Goal: Answer question/provide support

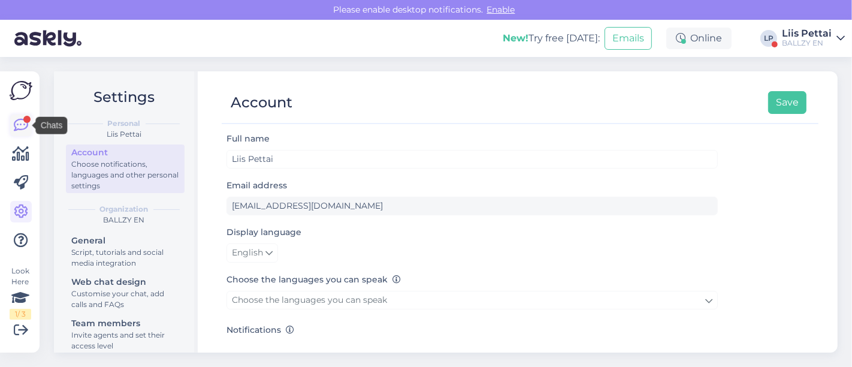
click at [20, 122] on icon at bounding box center [21, 125] width 14 height 14
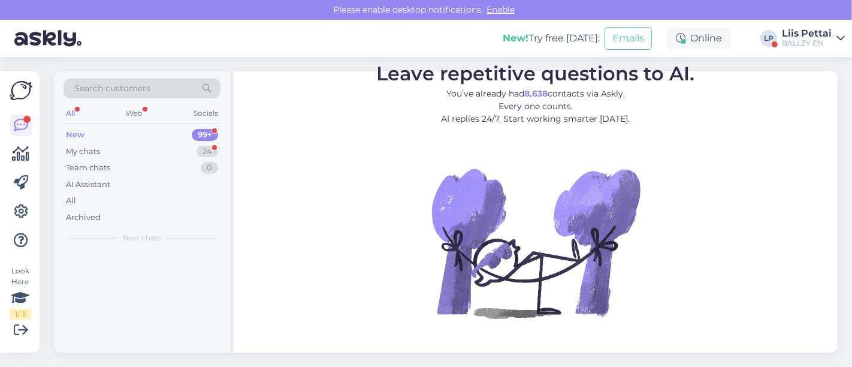
click at [20, 122] on icon at bounding box center [21, 125] width 14 height 14
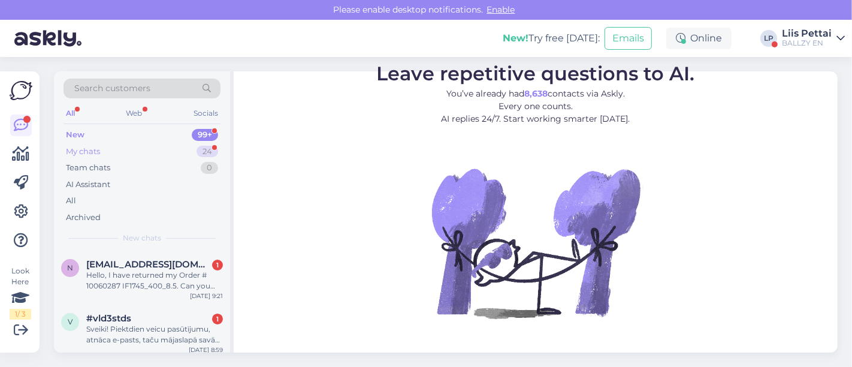
click at [103, 148] on div "My chats 24" at bounding box center [142, 151] width 157 height 17
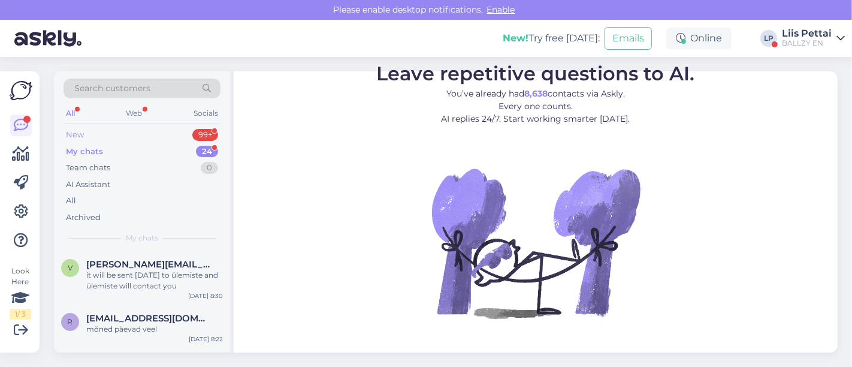
click at [114, 131] on div "New 99+" at bounding box center [142, 134] width 157 height 17
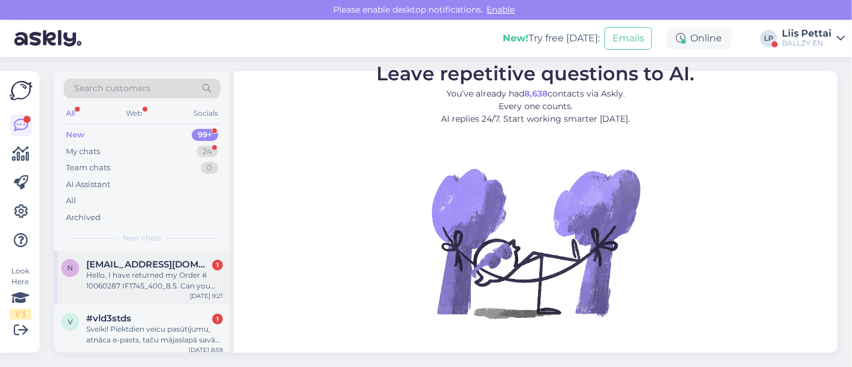
click at [138, 282] on div "Hello, I have returned my Order # 10060287 IF1745_400_8.5. Can you confirm the …" at bounding box center [154, 281] width 137 height 22
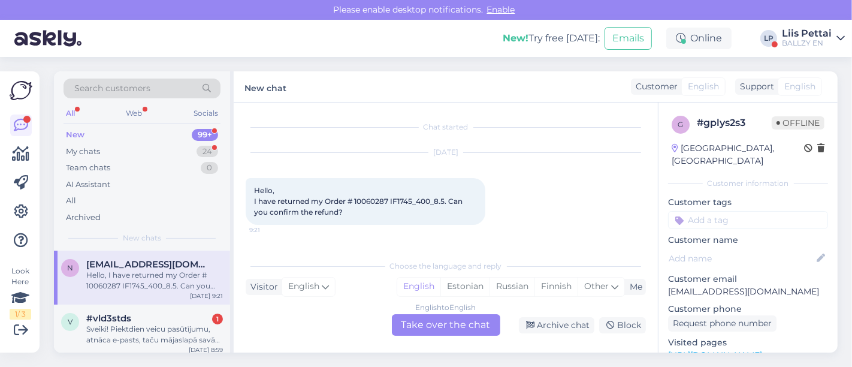
click at [457, 330] on div "English to English Take over the chat" at bounding box center [446, 325] width 108 height 22
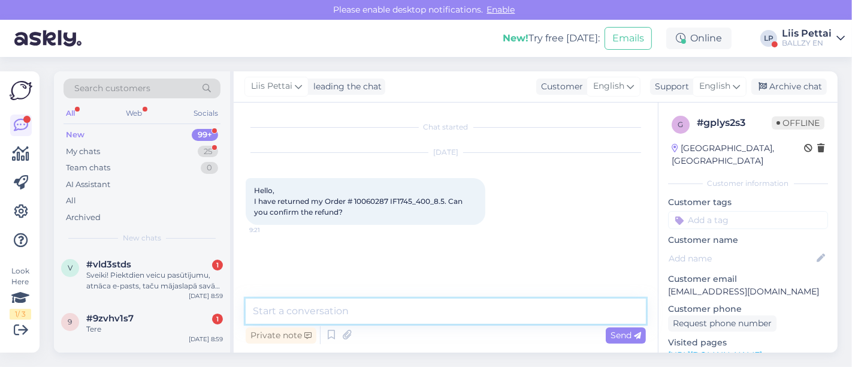
click at [436, 321] on textarea at bounding box center [446, 310] width 400 height 25
type textarea "Hello"
paste textarea "When will I receive a refund for the returned product? It may take up to 30 day…"
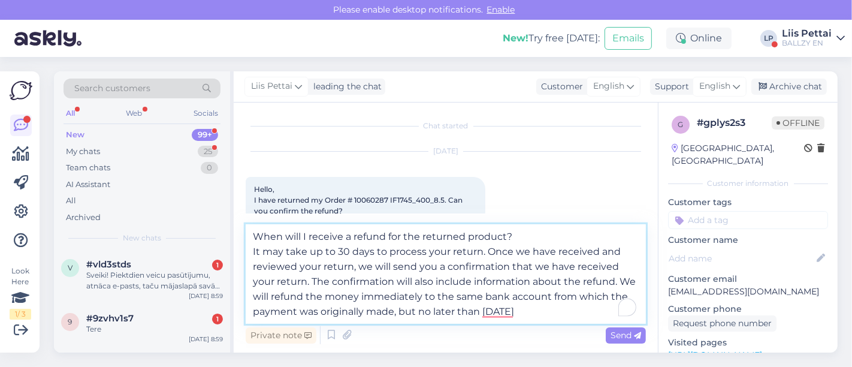
type textarea "When will I receive a refund for the returned product? It may take up to 30 day…"
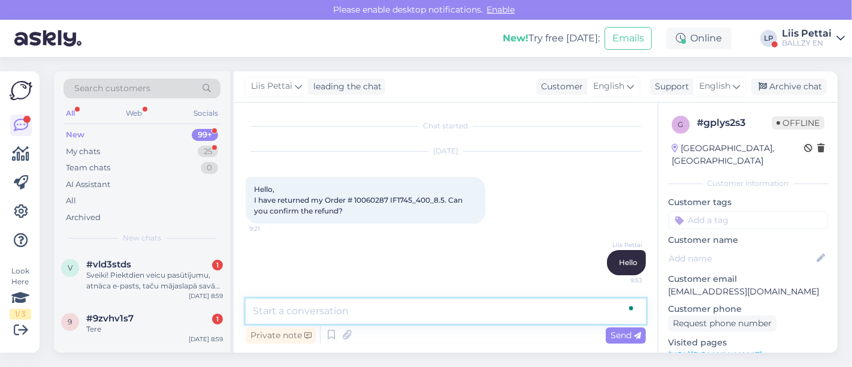
scroll to position [128, 0]
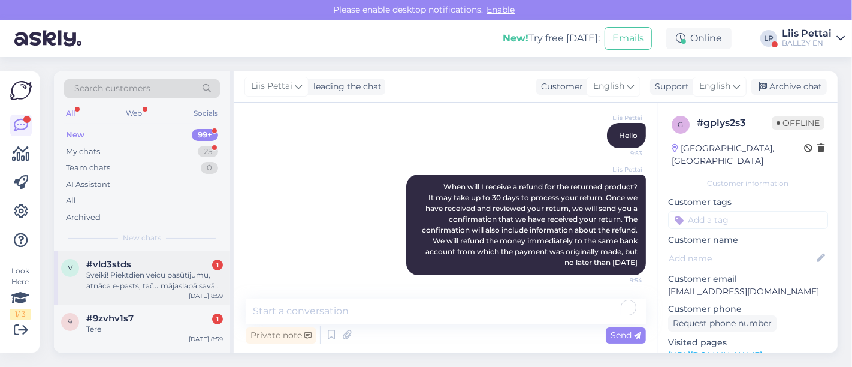
click at [144, 267] on div "#vld3stds 1" at bounding box center [154, 264] width 137 height 11
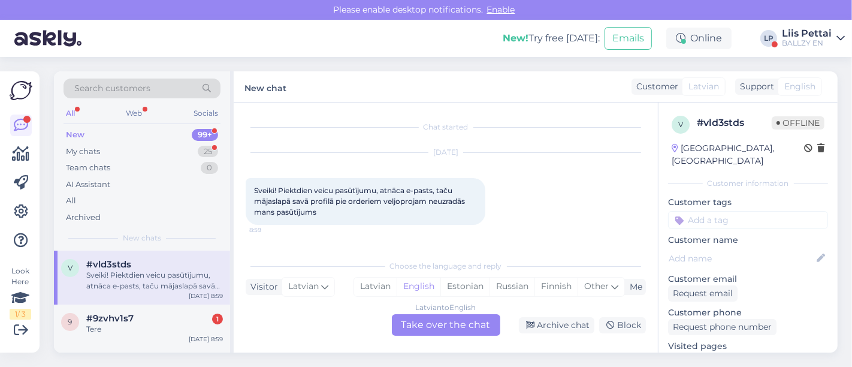
click at [442, 328] on div "Latvian to English Take over the chat" at bounding box center [446, 325] width 108 height 22
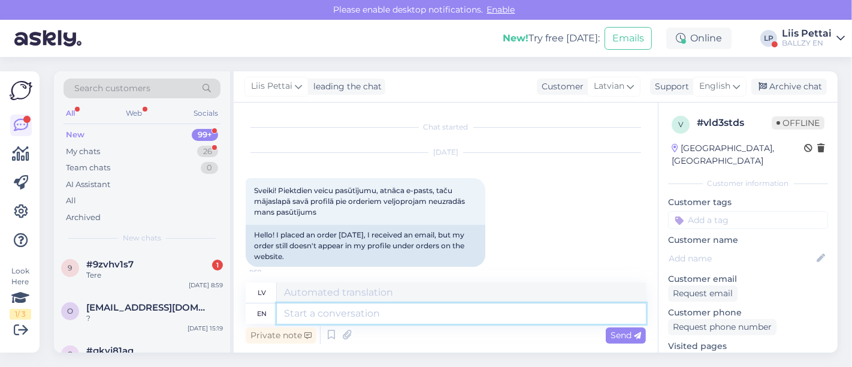
click at [430, 322] on textarea at bounding box center [461, 313] width 369 height 20
type textarea "Hello,"
type textarea "Sveiki,"
type textarea "Hello, are y"
type textarea "[PERSON_NAME], esat"
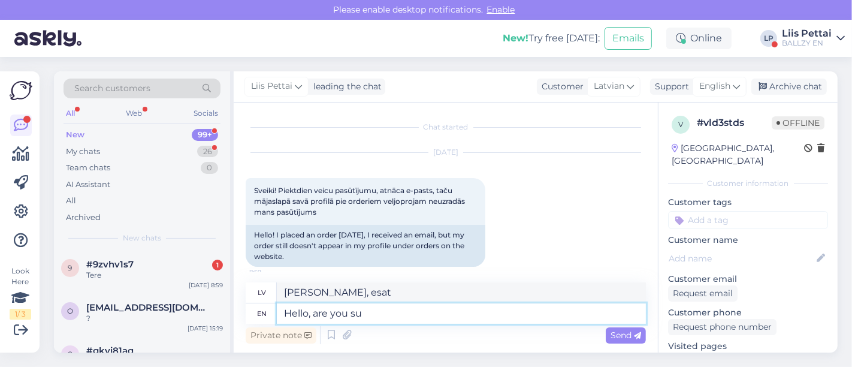
type textarea "Hello, are you sur"
type textarea "[PERSON_NAME], vai jūs esat?"
type textarea "Hello, are you sure"
type textarea "Sveiki, vai esat pārliecināts?"
type textarea "Hello, are you sure you w"
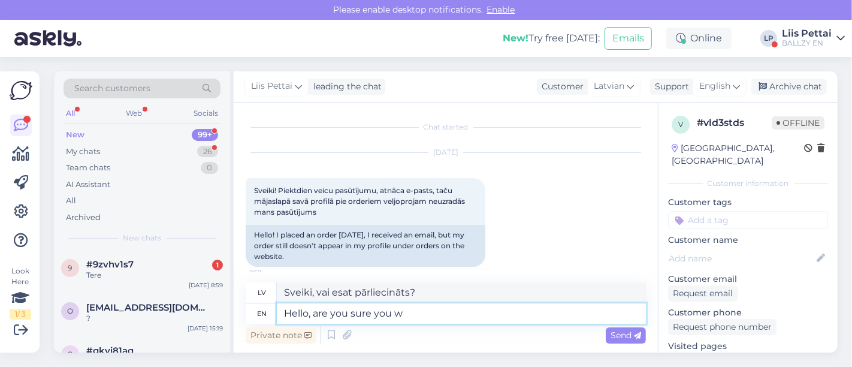
type textarea "Sveiki, vai esat pārliecināts, ka"
type textarea "Hello, are you sure you were l"
type textarea "Sveiki, vai tiešām bijāt?"
type textarea "Hello, are you sure you were logged i"
type textarea "Sveiki, vai tiešām bijāt pieteicies?"
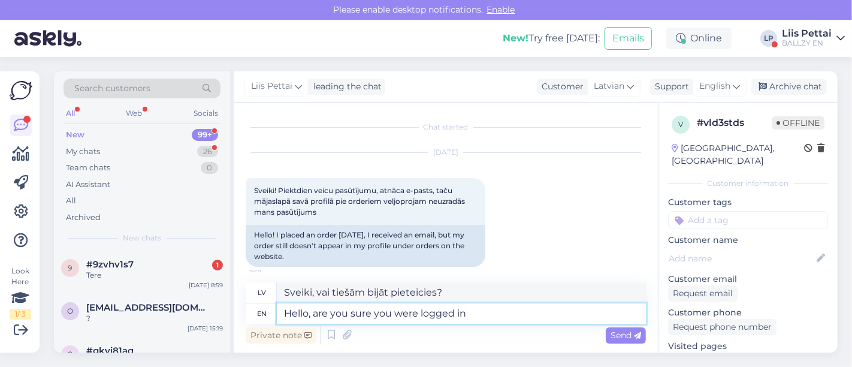
type textarea "Hello, are you sure you were logged in?"
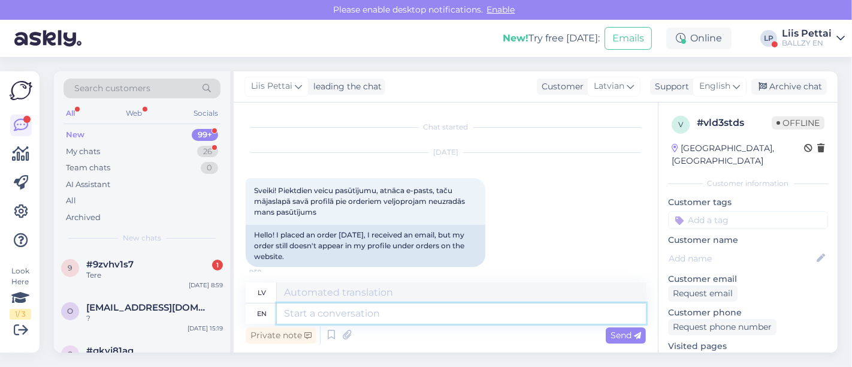
scroll to position [79, 0]
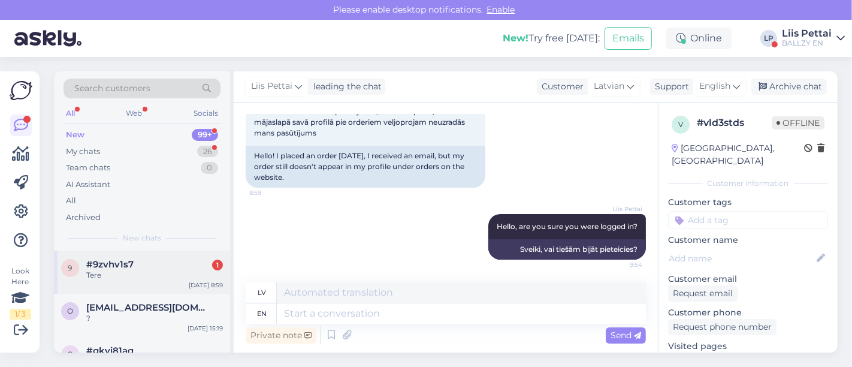
click at [166, 264] on div "#9zvhv1s7 1" at bounding box center [154, 264] width 137 height 11
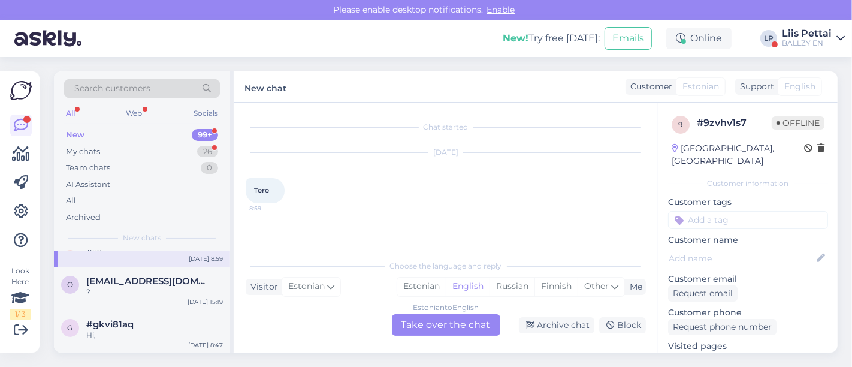
click at [171, 264] on div "9 #9zvhv1s7 Tere [DATE] 8:59" at bounding box center [142, 245] width 176 height 43
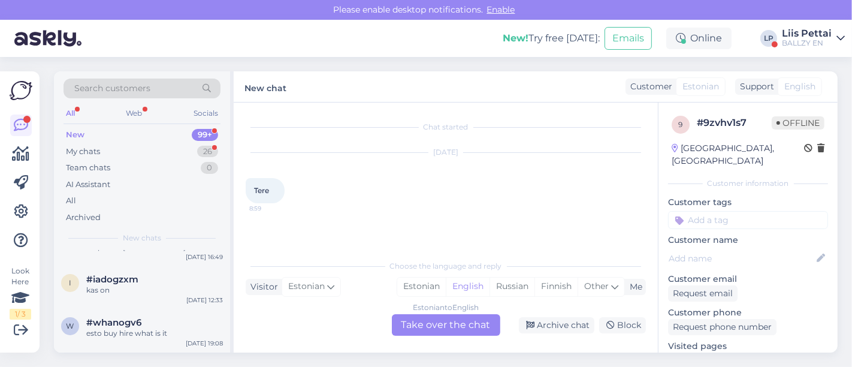
scroll to position [399, 0]
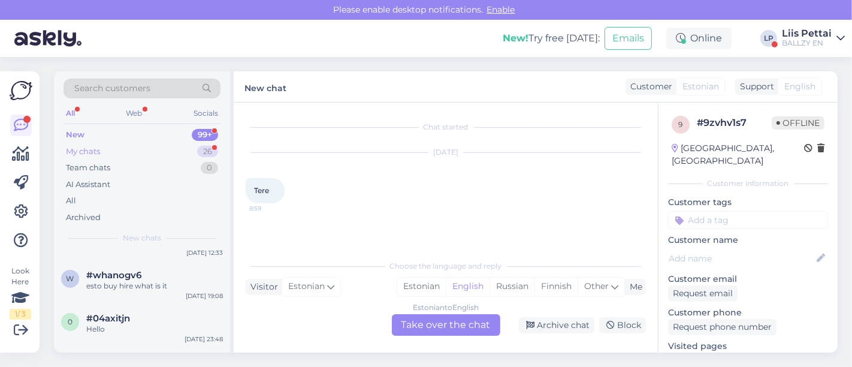
click at [152, 150] on div "My chats 26" at bounding box center [142, 151] width 157 height 17
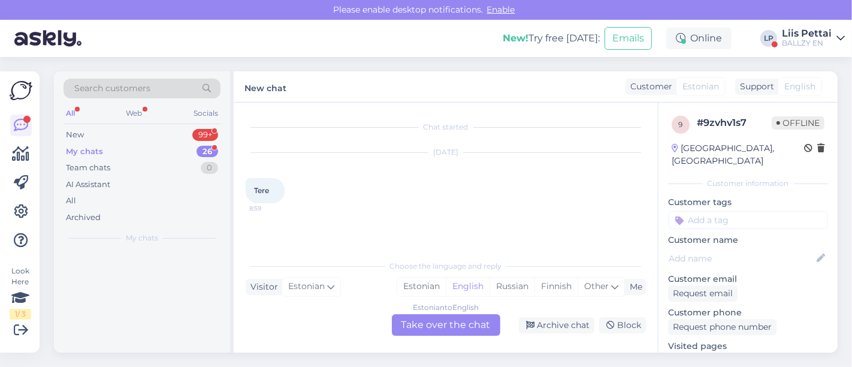
scroll to position [0, 0]
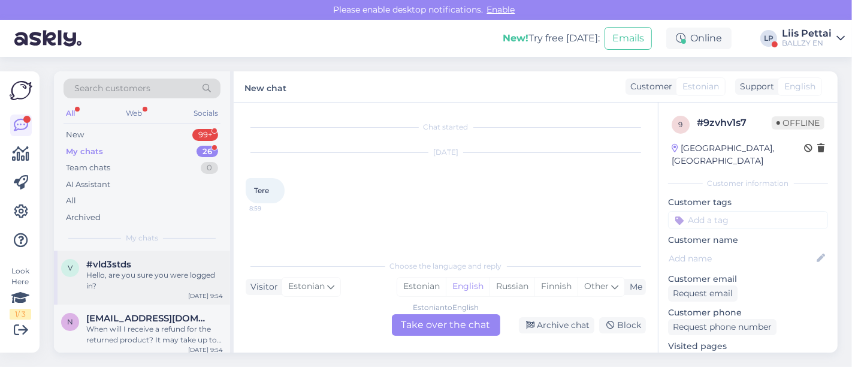
click at [137, 279] on div "Hello, are you sure you were logged in?" at bounding box center [154, 281] width 137 height 22
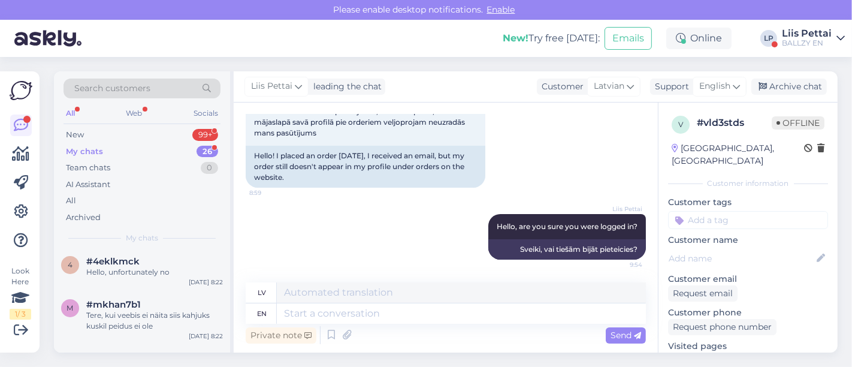
scroll to position [346, 0]
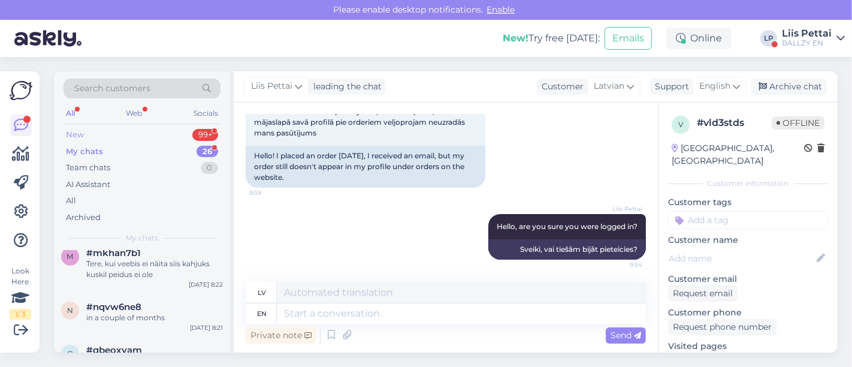
click at [108, 131] on div "New 99+" at bounding box center [142, 134] width 157 height 17
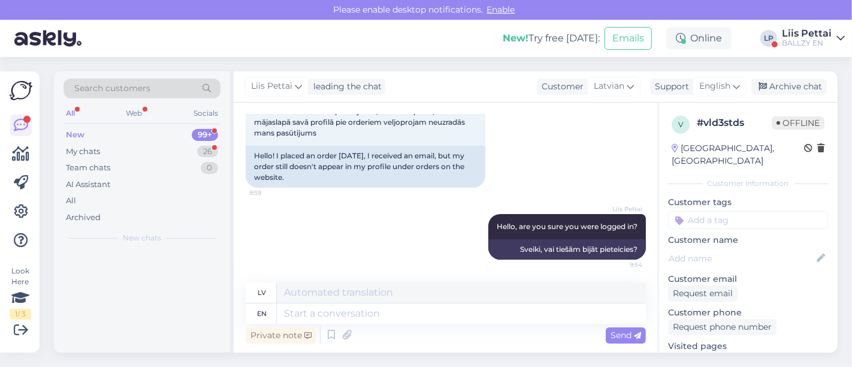
scroll to position [0, 0]
